Goal: Use online tool/utility: Utilize a website feature to perform a specific function

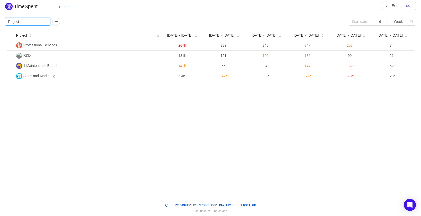
click at [28, 21] on div "Group by Project" at bounding box center [26, 22] width 36 height 8
click at [21, 56] on li "Epic" at bounding box center [27, 56] width 45 height 8
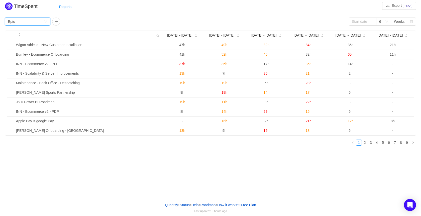
click at [105, 21] on div "Group by Epic 6 Weeks" at bounding box center [210, 22] width 411 height 8
click at [55, 21] on button "button" at bounding box center [56, 22] width 8 height 8
click at [88, 21] on div "Group by Person" at bounding box center [73, 22] width 36 height 8
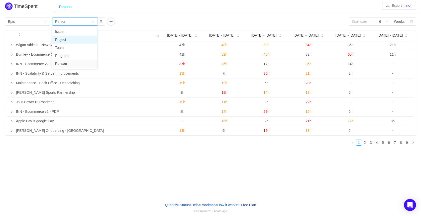
click at [72, 38] on li "Project" at bounding box center [74, 40] width 45 height 8
click at [132, 19] on div "Group by Epic Group by Project 6 Weeks" at bounding box center [210, 22] width 411 height 8
